Goal: Information Seeking & Learning: Learn about a topic

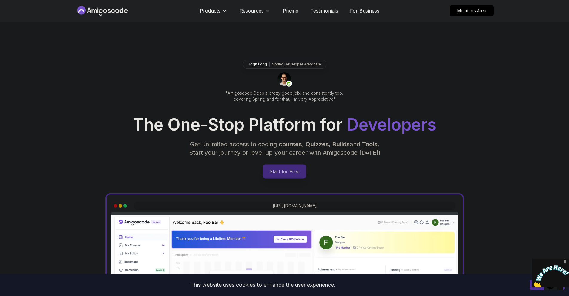
click at [275, 170] on p "Start for Free" at bounding box center [284, 171] width 43 height 14
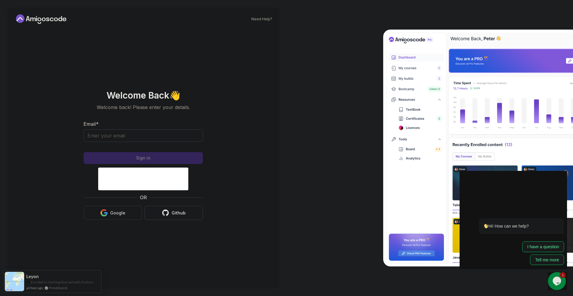
click at [116, 213] on div "Google" at bounding box center [117, 213] width 15 height 6
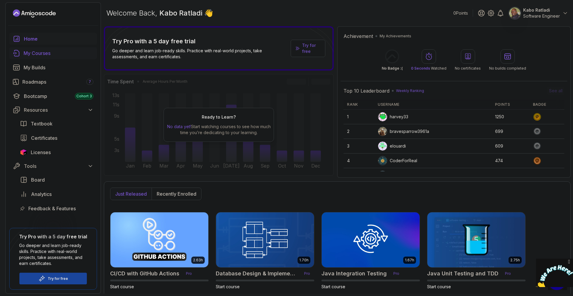
click at [45, 55] on div "My Courses" at bounding box center [59, 53] width 70 height 7
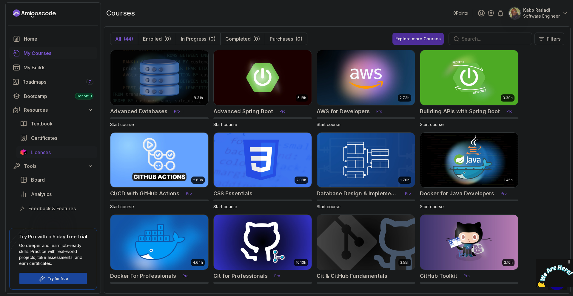
click at [47, 150] on span "Licenses" at bounding box center [41, 152] width 20 height 7
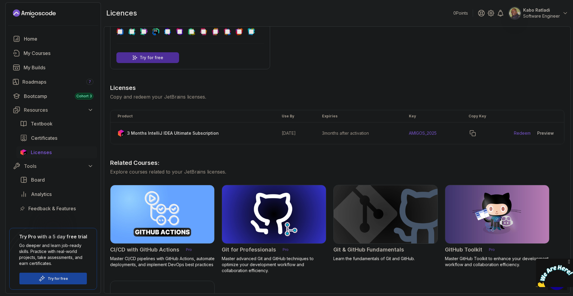
scroll to position [60, 0]
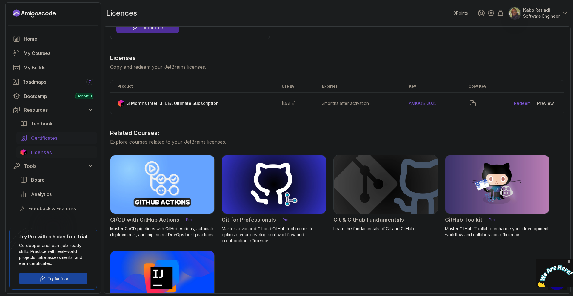
click at [29, 141] on link "Certificates" at bounding box center [56, 138] width 81 height 12
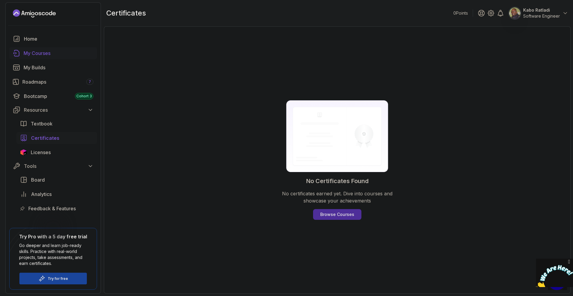
click at [45, 51] on div "My Courses" at bounding box center [59, 53] width 70 height 7
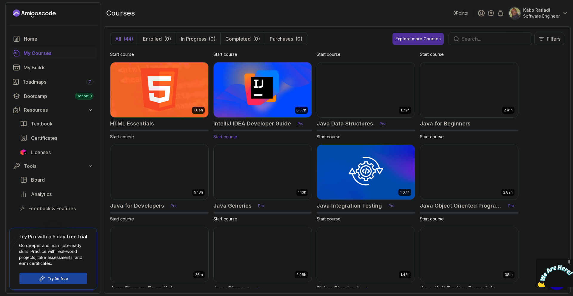
scroll to position [298, 0]
